Goal: Transaction & Acquisition: Download file/media

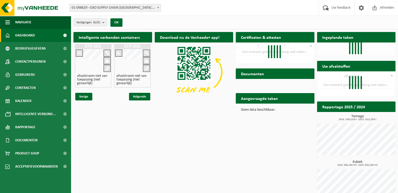
click at [91, 8] on span "01-098629 - GXO SUPPLY CHAIN [GEOGRAPHIC_DATA] [GEOGRAPHIC_DATA] - [GEOGRAPHIC_…" at bounding box center [114, 7] width 91 height 7
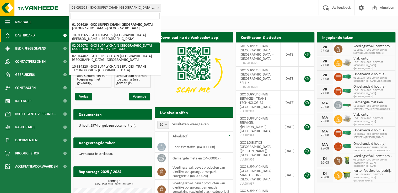
select select "2771"
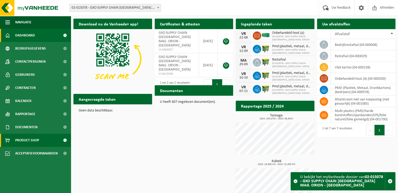
click at [29, 139] on span "Product Shop" at bounding box center [27, 140] width 24 height 13
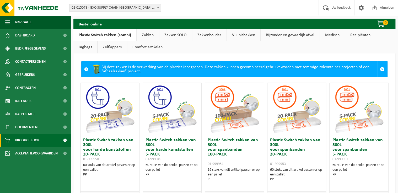
drag, startPoint x: 152, startPoint y: 35, endPoint x: 159, endPoint y: 46, distance: 12.5
click at [152, 35] on link "Zakken" at bounding box center [148, 35] width 22 height 12
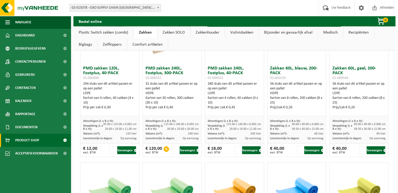
scroll to position [482, 0]
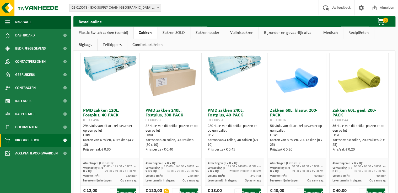
click at [180, 31] on link "Zakken SOLO" at bounding box center [173, 32] width 33 height 12
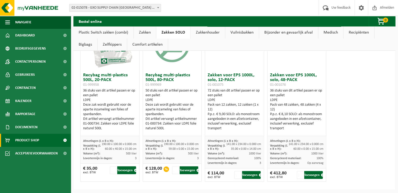
scroll to position [0, 0]
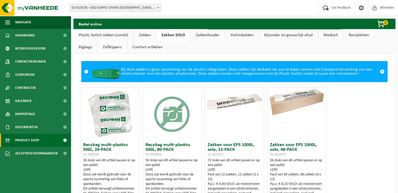
click at [244, 40] on link "Vuilnisbakken" at bounding box center [242, 35] width 34 height 12
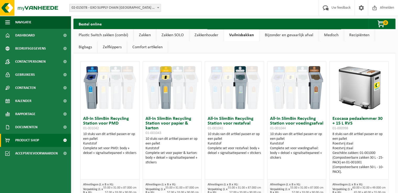
click at [357, 35] on link "Recipiënten" at bounding box center [359, 35] width 31 height 12
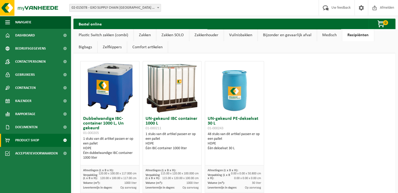
click at [111, 49] on link "Zelfkippers" at bounding box center [112, 47] width 29 height 12
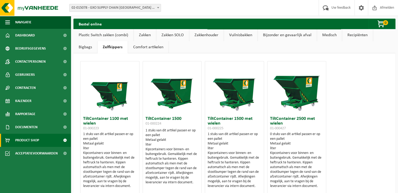
click at [148, 49] on link "Comfort artikelen" at bounding box center [148, 47] width 41 height 12
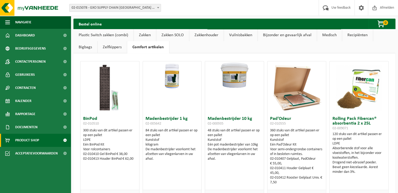
click at [203, 36] on link "Zakkenhouder" at bounding box center [206, 35] width 34 height 12
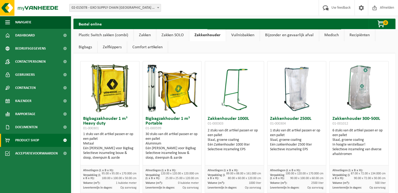
click at [175, 36] on link "Zakken SOLO" at bounding box center [172, 35] width 33 height 12
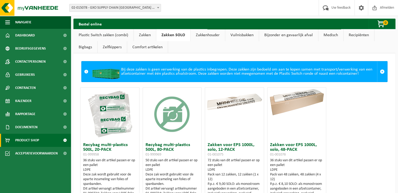
click at [150, 36] on link "Zakken" at bounding box center [145, 35] width 22 height 12
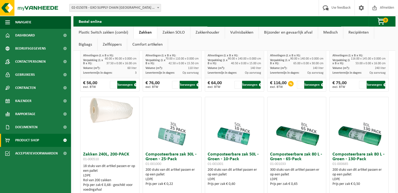
scroll to position [147, 0]
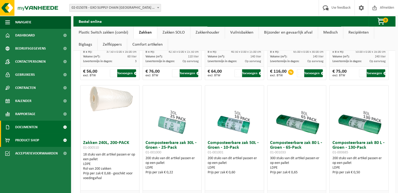
click at [31, 124] on span "Documenten" at bounding box center [26, 127] width 22 height 13
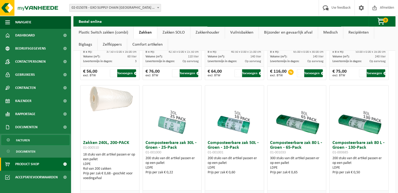
click at [25, 139] on span "Facturen" at bounding box center [23, 140] width 14 height 10
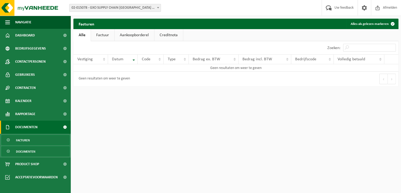
click at [26, 150] on span "Documenten" at bounding box center [25, 152] width 19 height 10
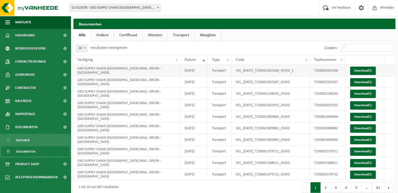
scroll to position [6, 0]
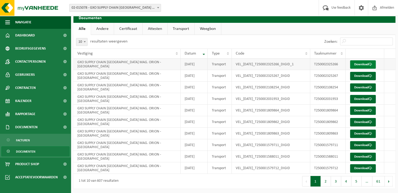
click at [373, 63] on link "Download" at bounding box center [363, 64] width 26 height 8
click at [366, 170] on link "Download" at bounding box center [363, 168] width 26 height 8
